Goal: Transaction & Acquisition: Download file/media

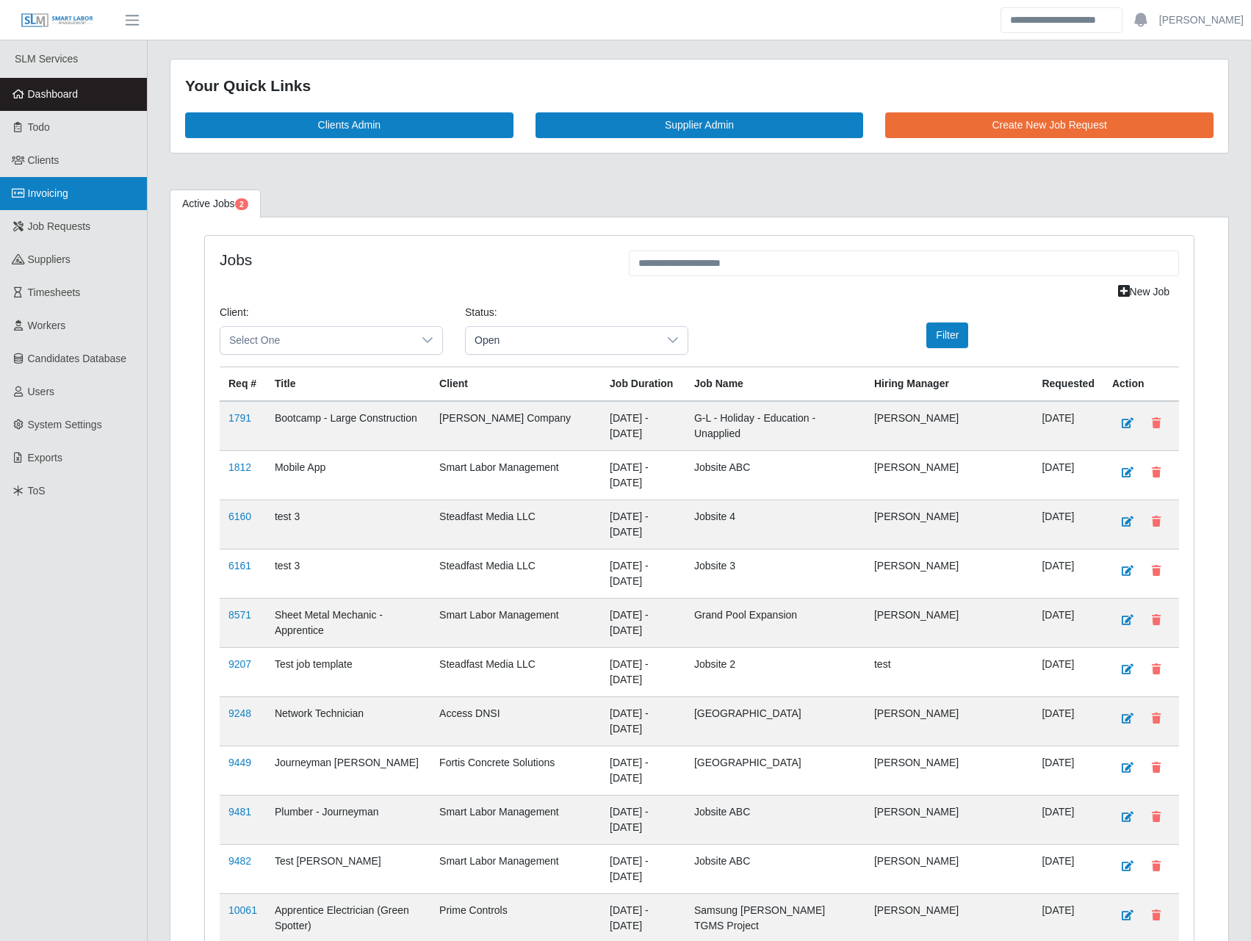
click at [71, 190] on link "Invoicing" at bounding box center [73, 193] width 147 height 33
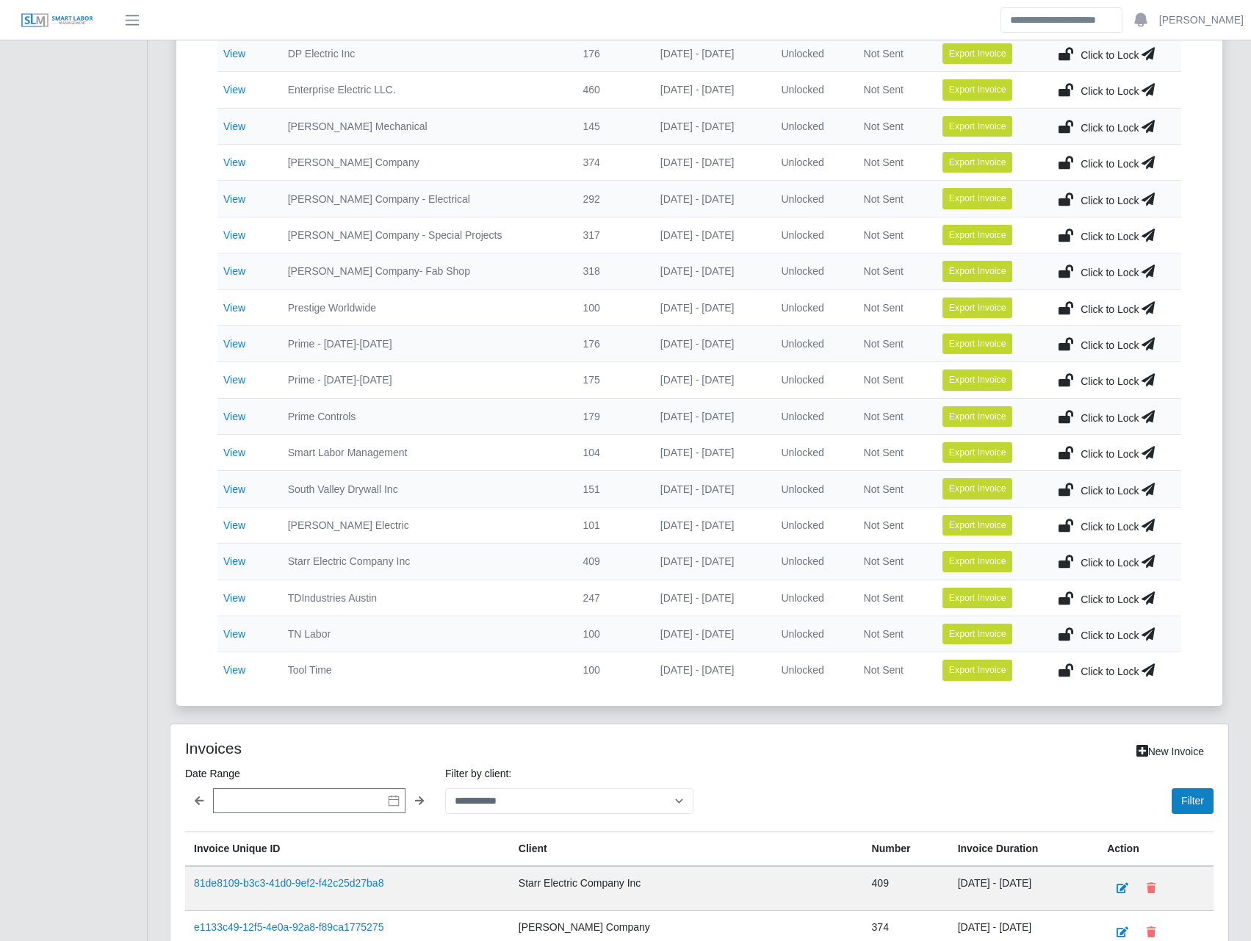
scroll to position [514, 0]
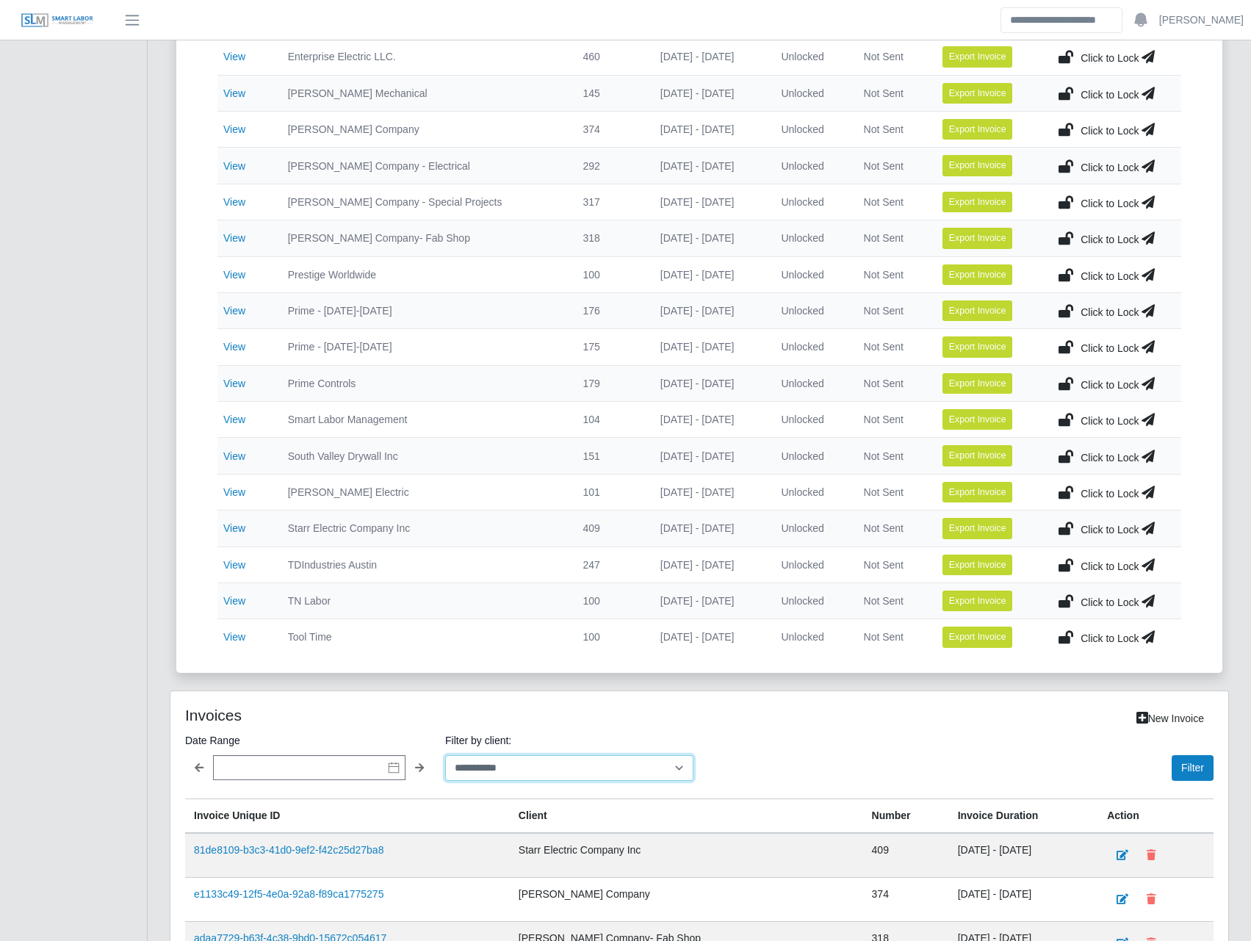
drag, startPoint x: 566, startPoint y: 780, endPoint x: 572, endPoint y: 774, distance: 8.4
click at [569, 775] on select "**********" at bounding box center [569, 768] width 248 height 26
select select "**********"
click at [445, 755] on select "**********" at bounding box center [569, 768] width 248 height 26
click at [1202, 775] on button "Filter" at bounding box center [1193, 768] width 42 height 26
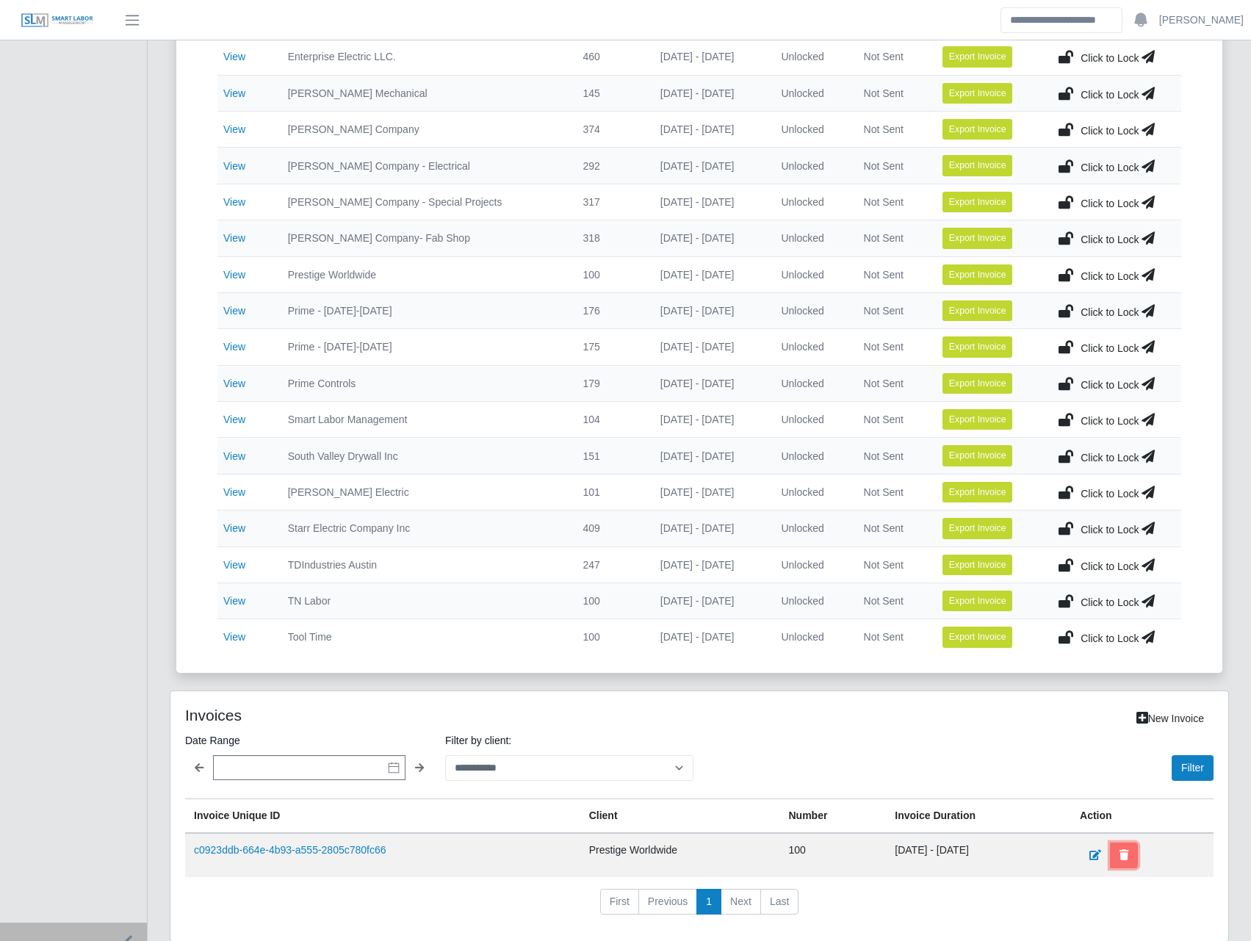
click at [1125, 848] on button at bounding box center [1124, 856] width 28 height 26
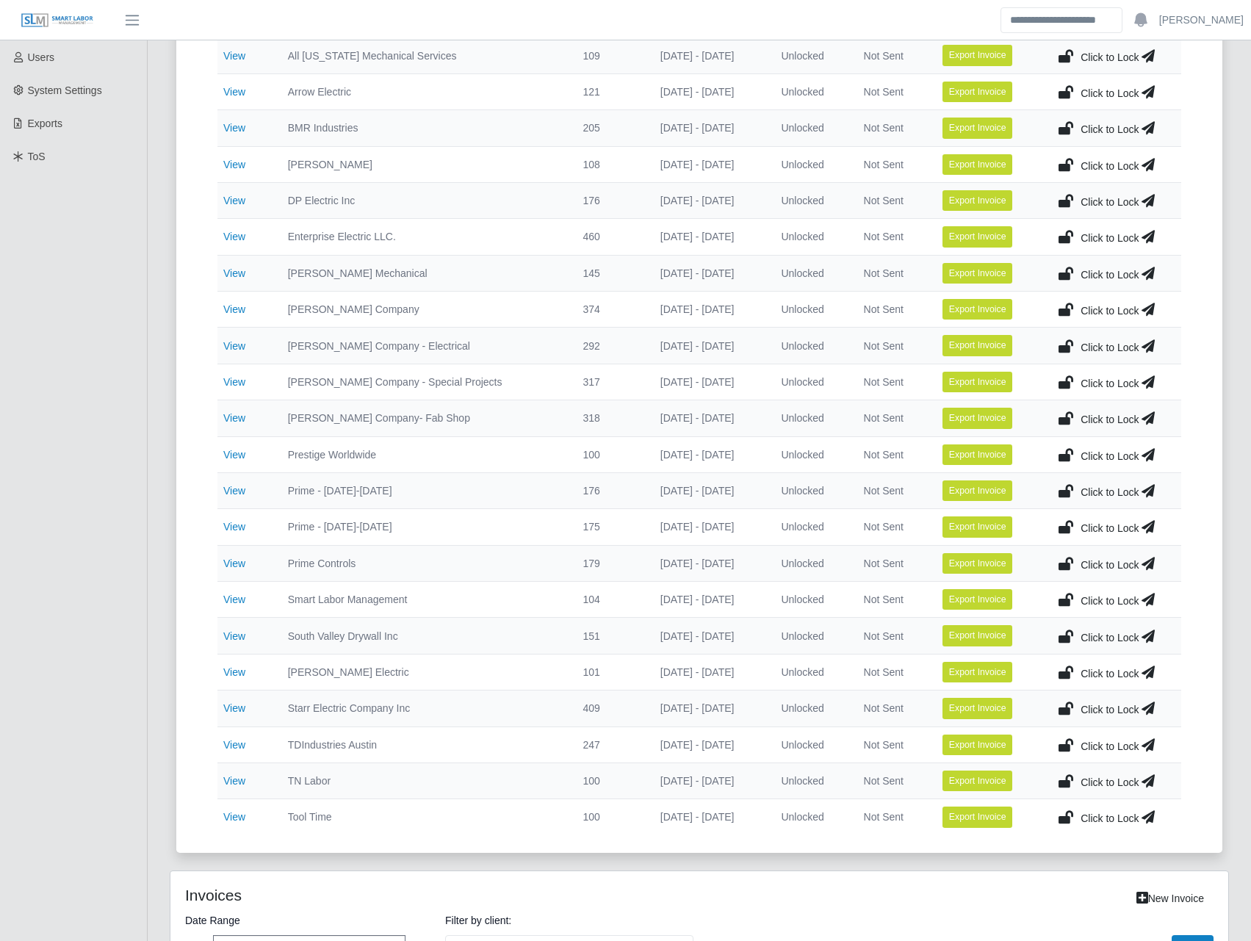
scroll to position [300, 0]
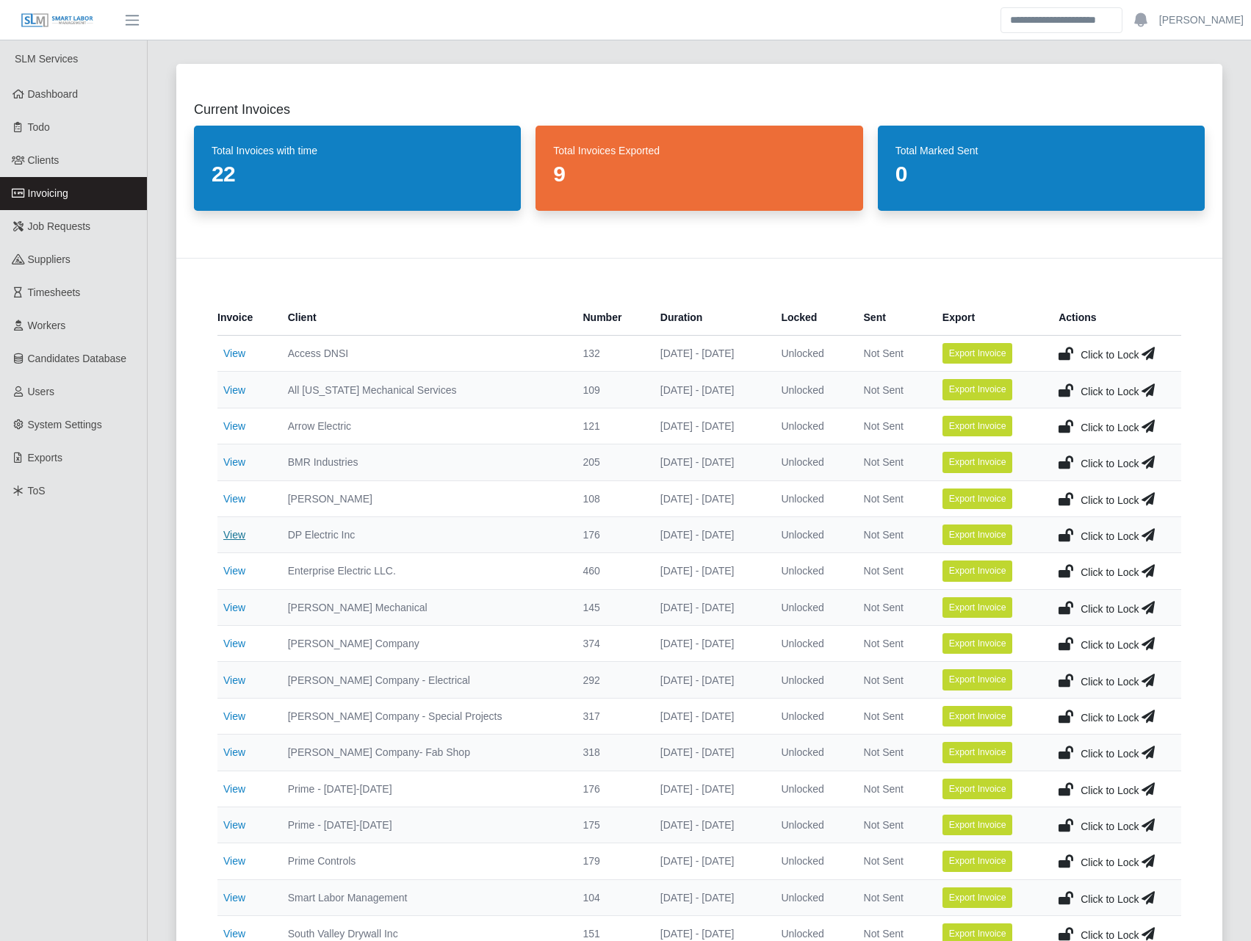
click at [243, 536] on link "View" at bounding box center [234, 535] width 22 height 12
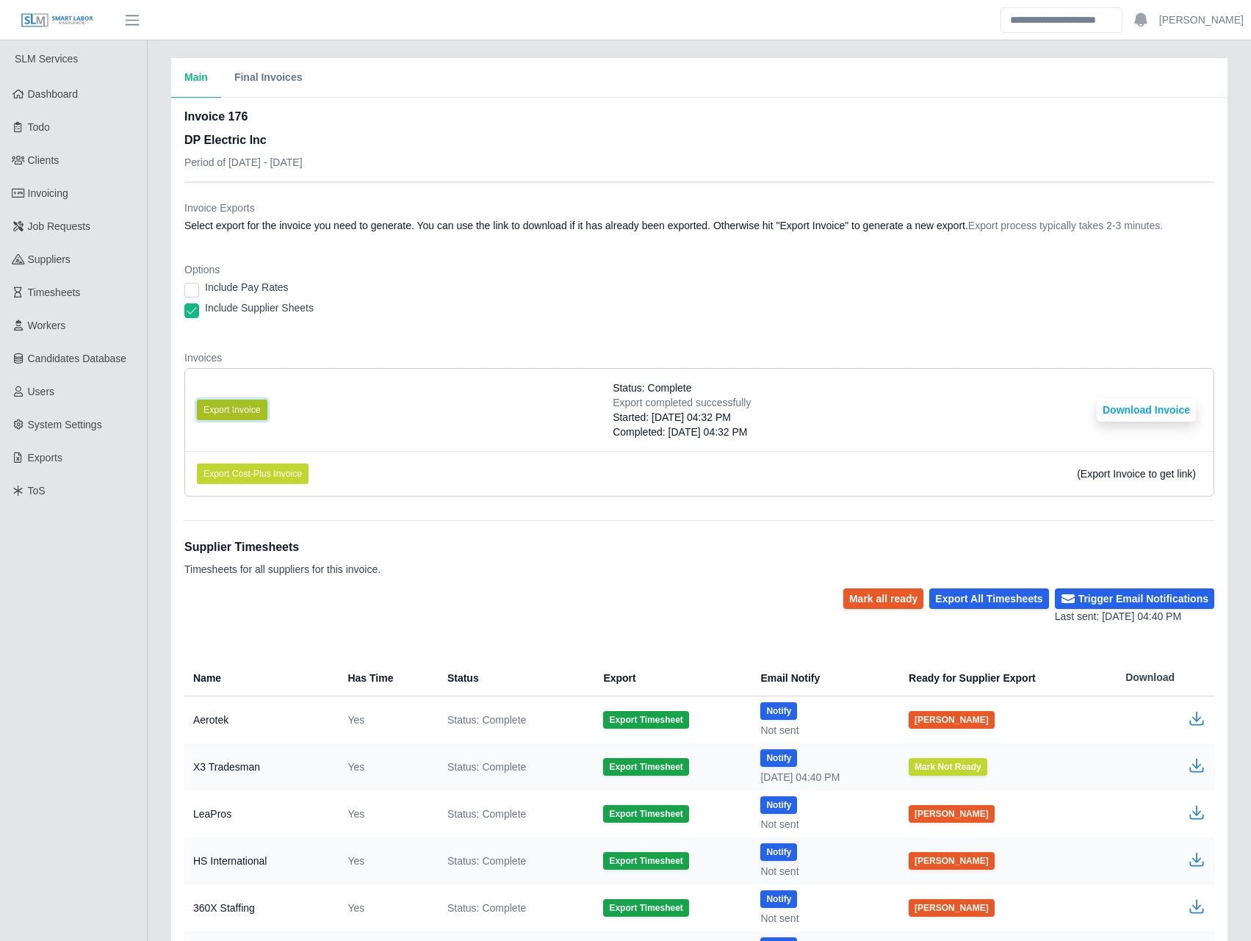
click at [238, 407] on button "Export Invoice" at bounding box center [232, 410] width 71 height 21
click at [1136, 413] on button "Download Invoice" at bounding box center [1146, 410] width 99 height 24
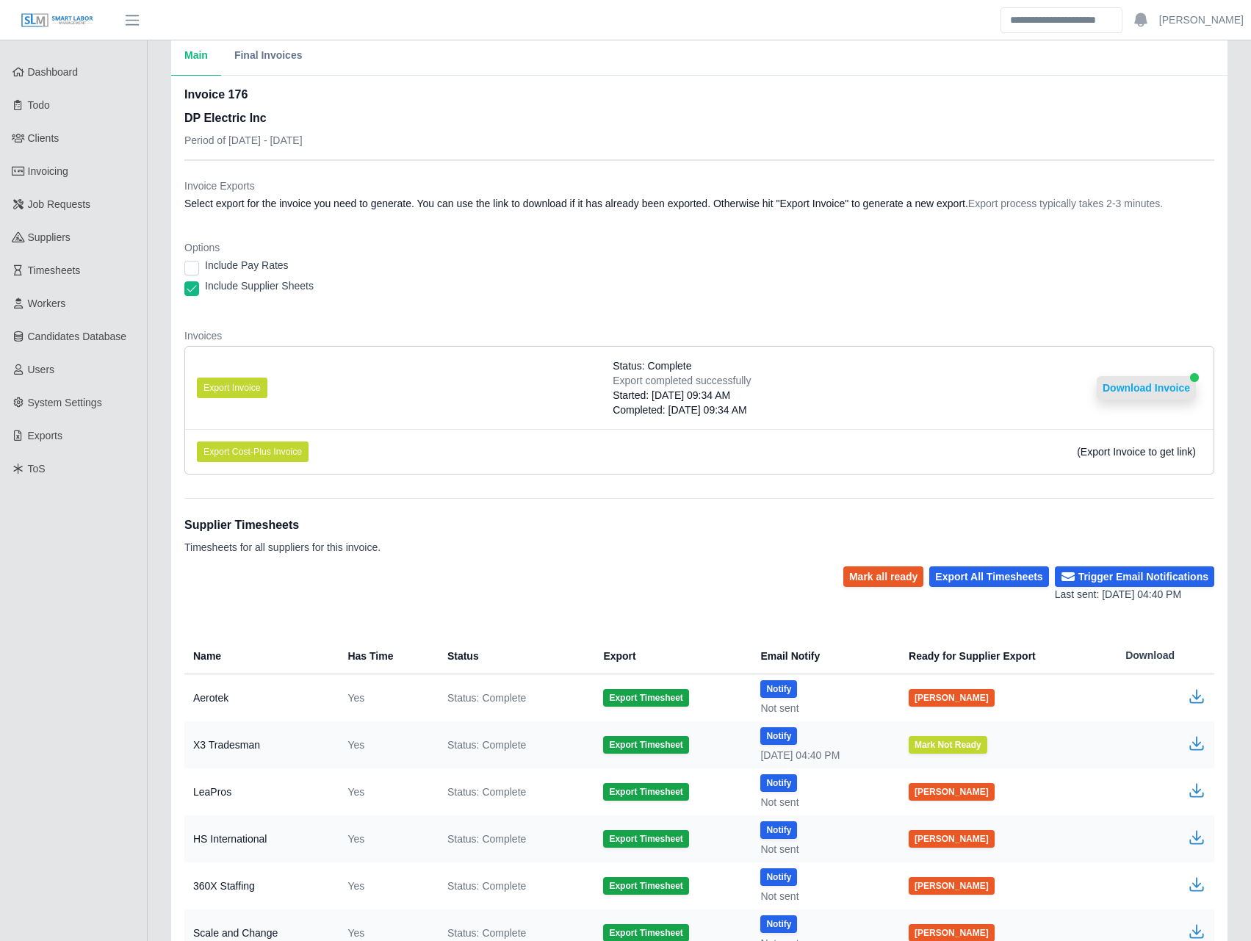
scroll to position [137, 0]
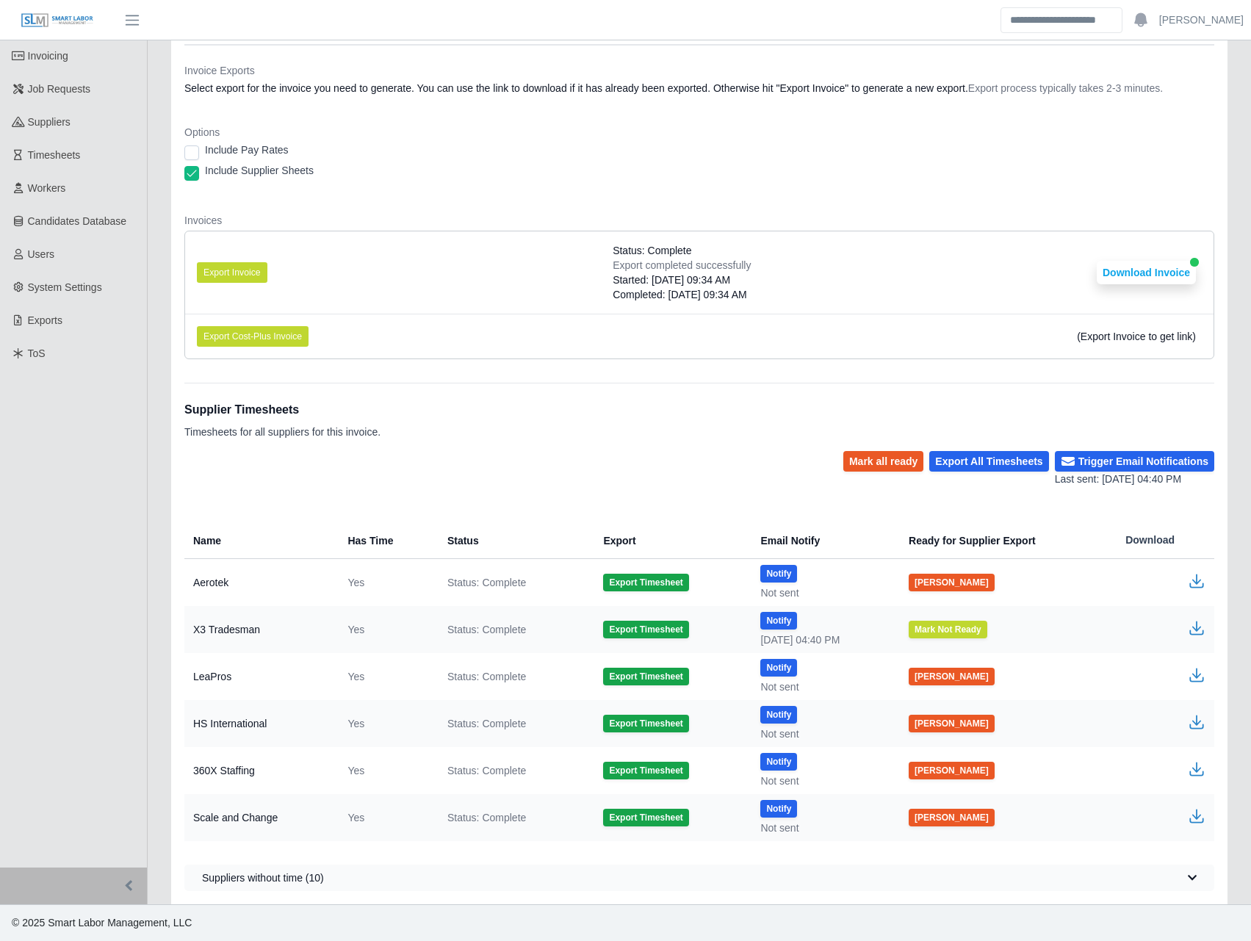
click at [1187, 765] on td at bounding box center [1164, 770] width 101 height 47
click at [1196, 771] on icon "button" at bounding box center [1196, 767] width 9 height 10
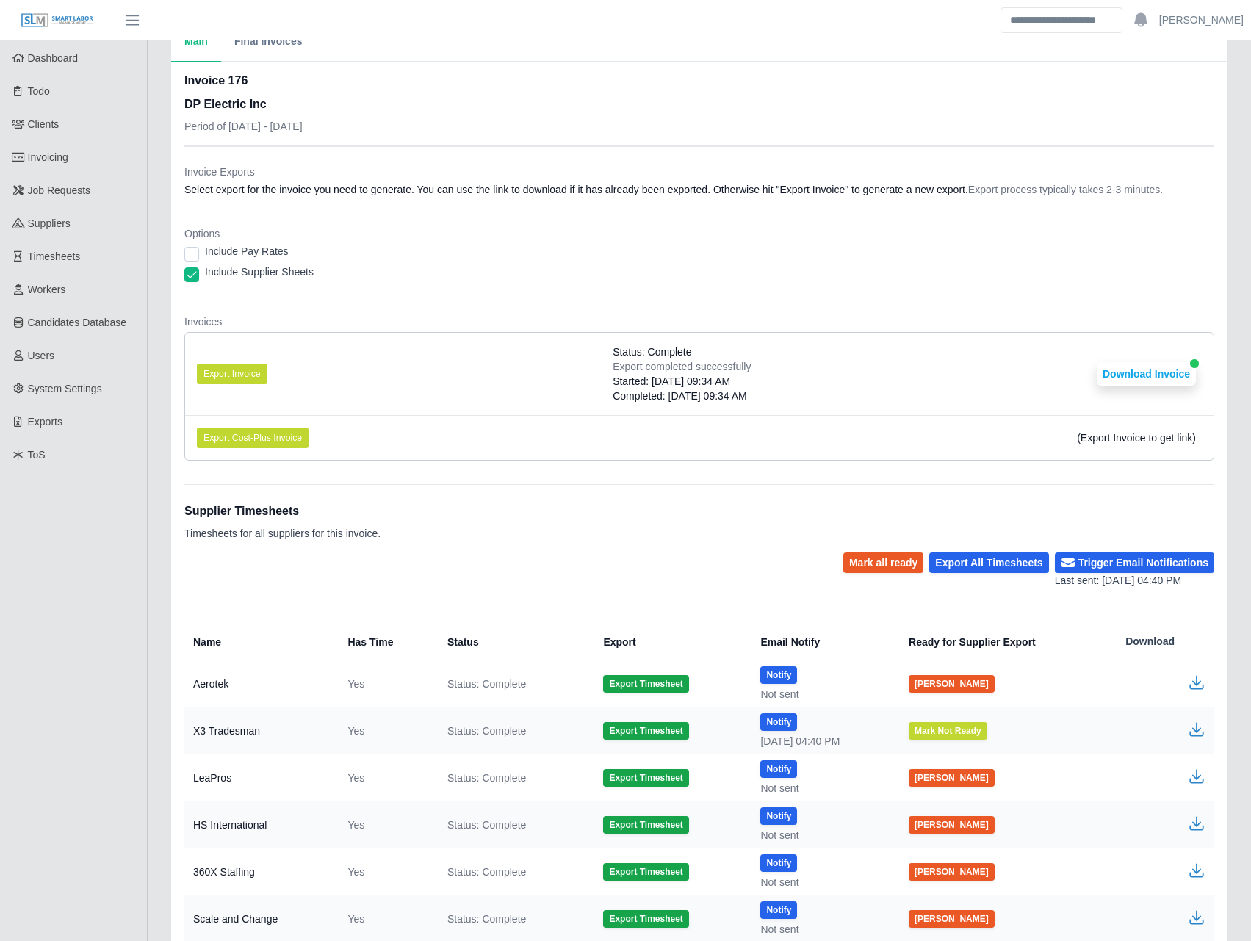
scroll to position [0, 0]
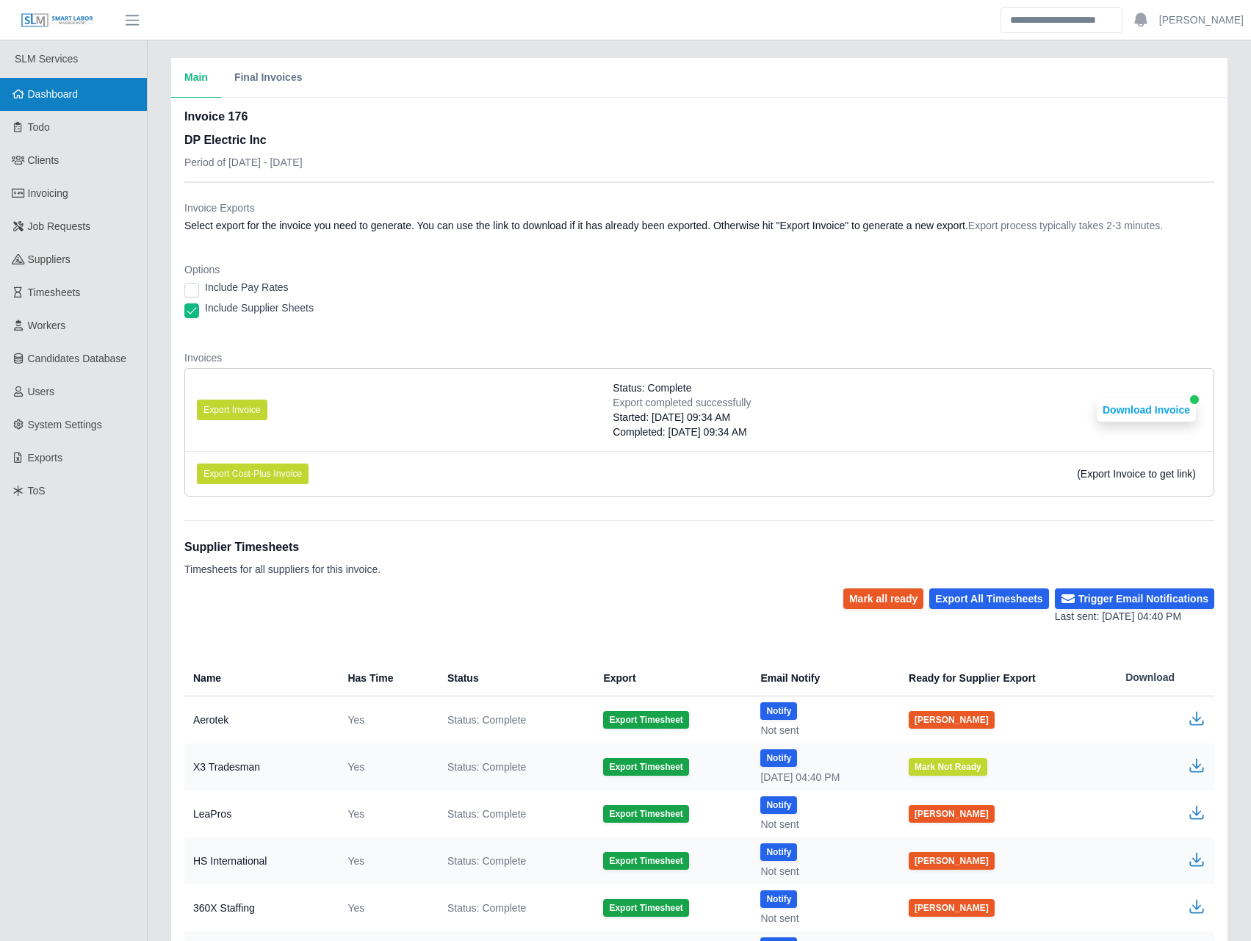
click at [69, 100] on span "Dashboard" at bounding box center [53, 94] width 51 height 12
